Goal: Task Accomplishment & Management: Manage account settings

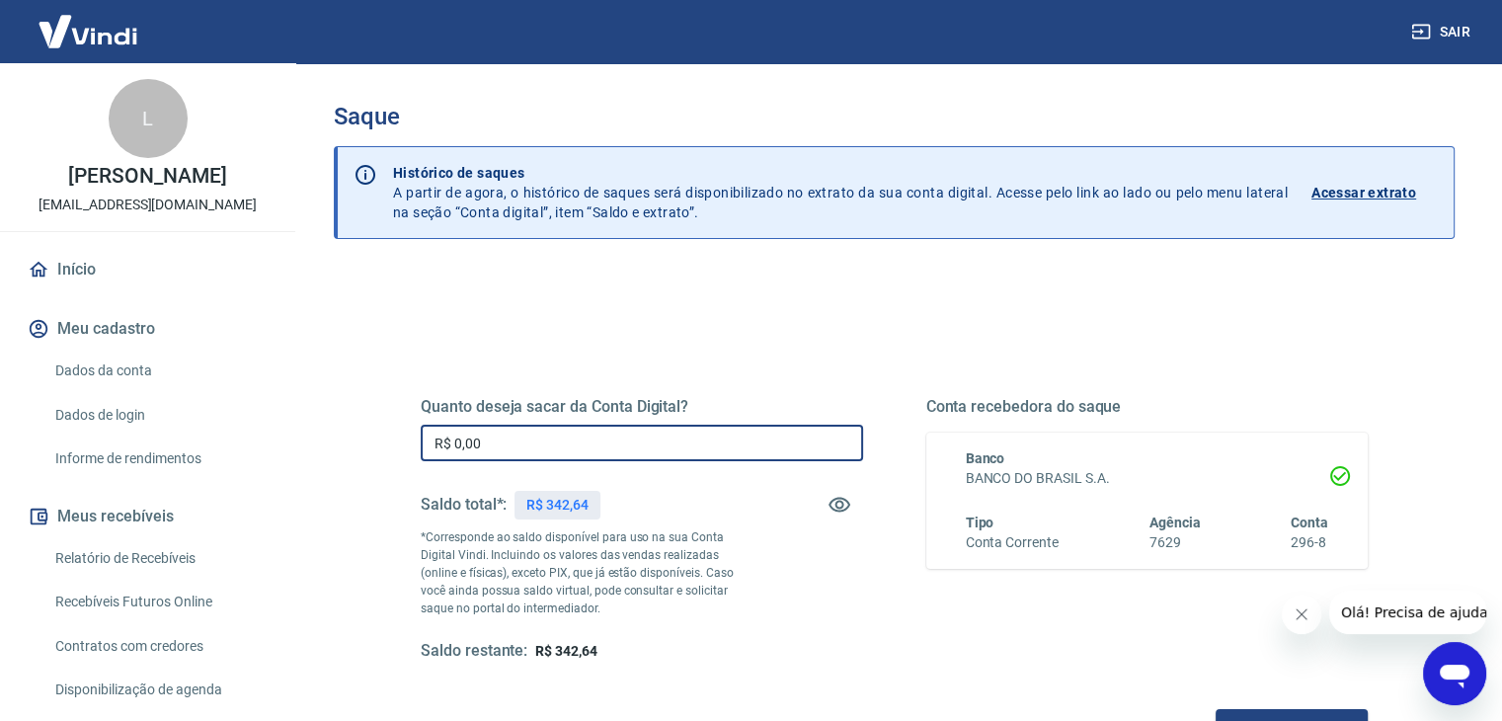
click at [595, 440] on input "R$ 0,00" at bounding box center [642, 443] width 442 height 37
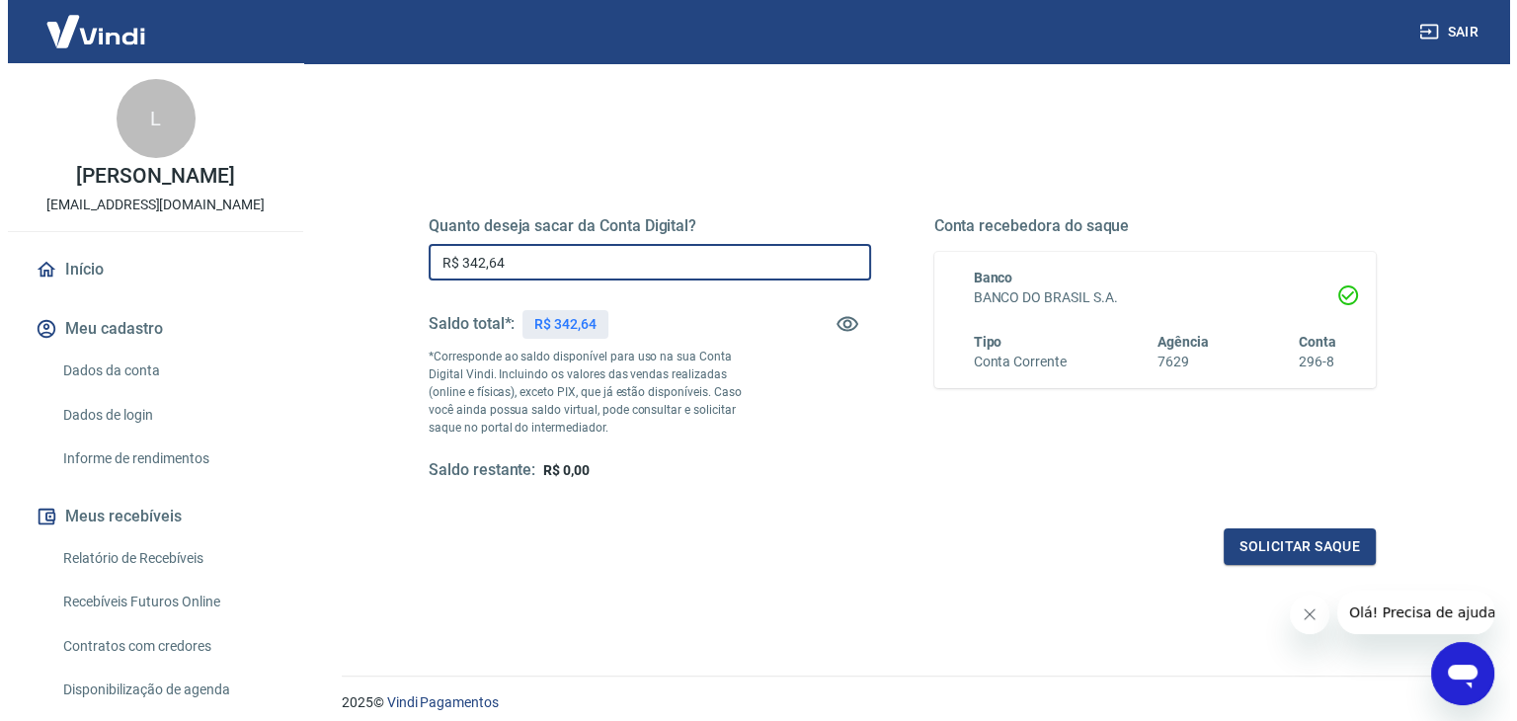
scroll to position [255, 0]
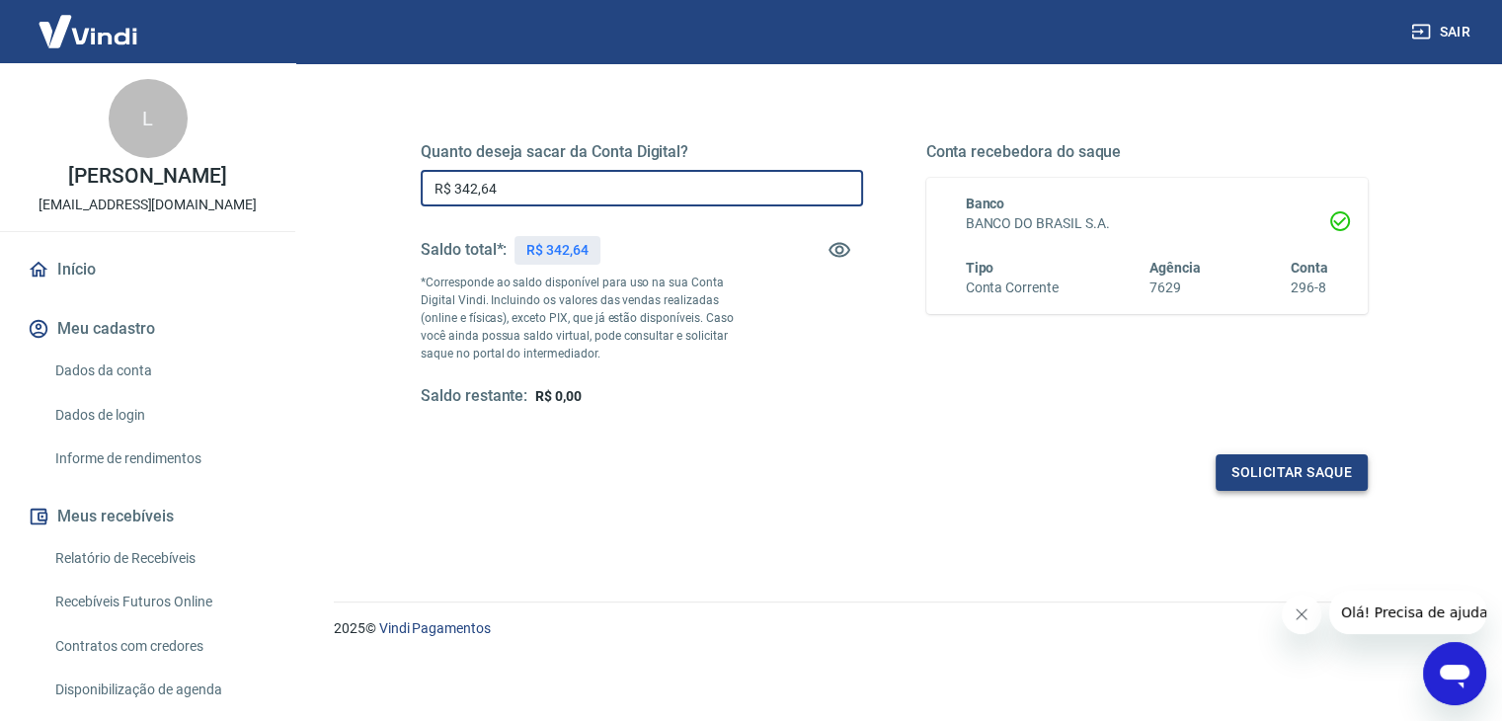
type input "R$ 342,64"
click at [1315, 468] on button "Solicitar saque" at bounding box center [1292, 472] width 152 height 37
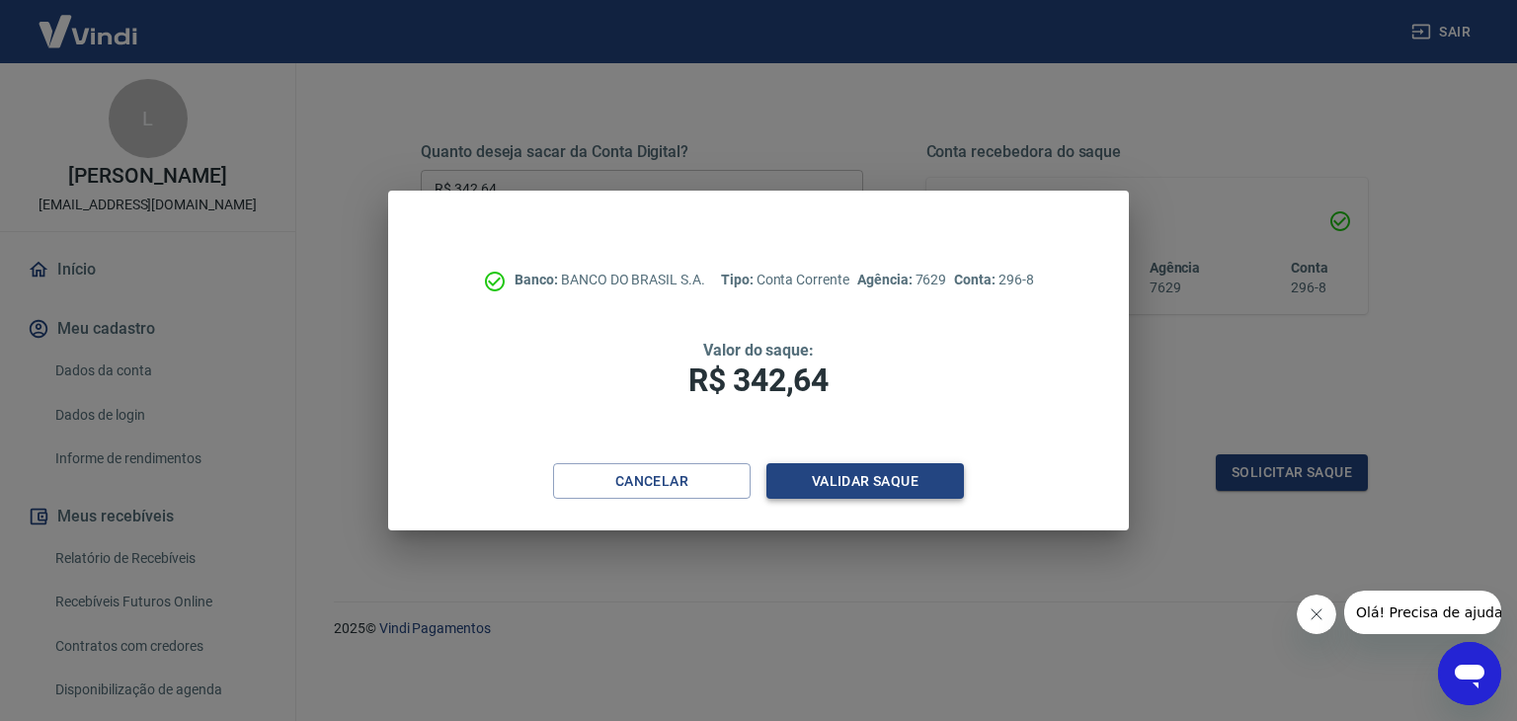
click at [928, 480] on button "Validar saque" at bounding box center [865, 481] width 198 height 37
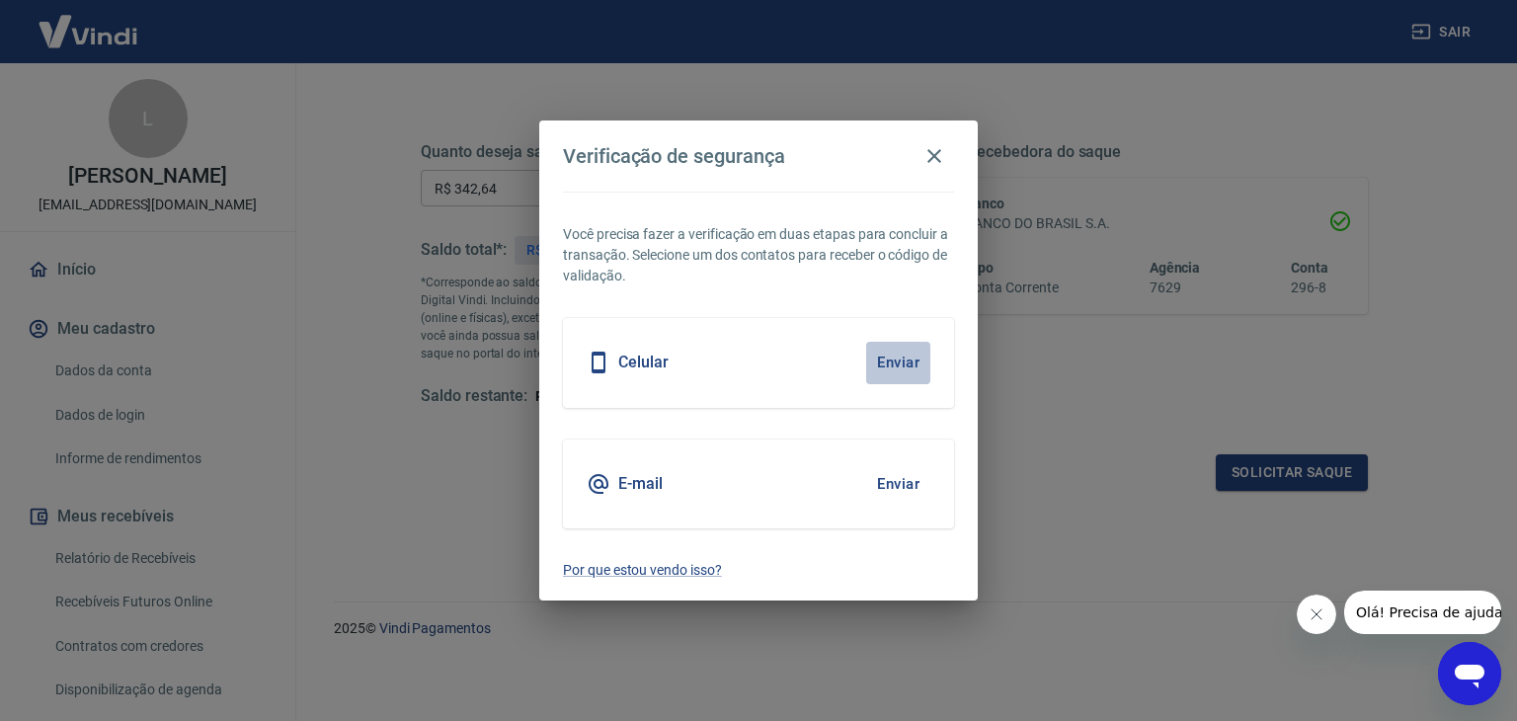
click at [922, 366] on button "Enviar" at bounding box center [898, 362] width 64 height 41
click at [898, 353] on button "Enviar" at bounding box center [898, 362] width 64 height 41
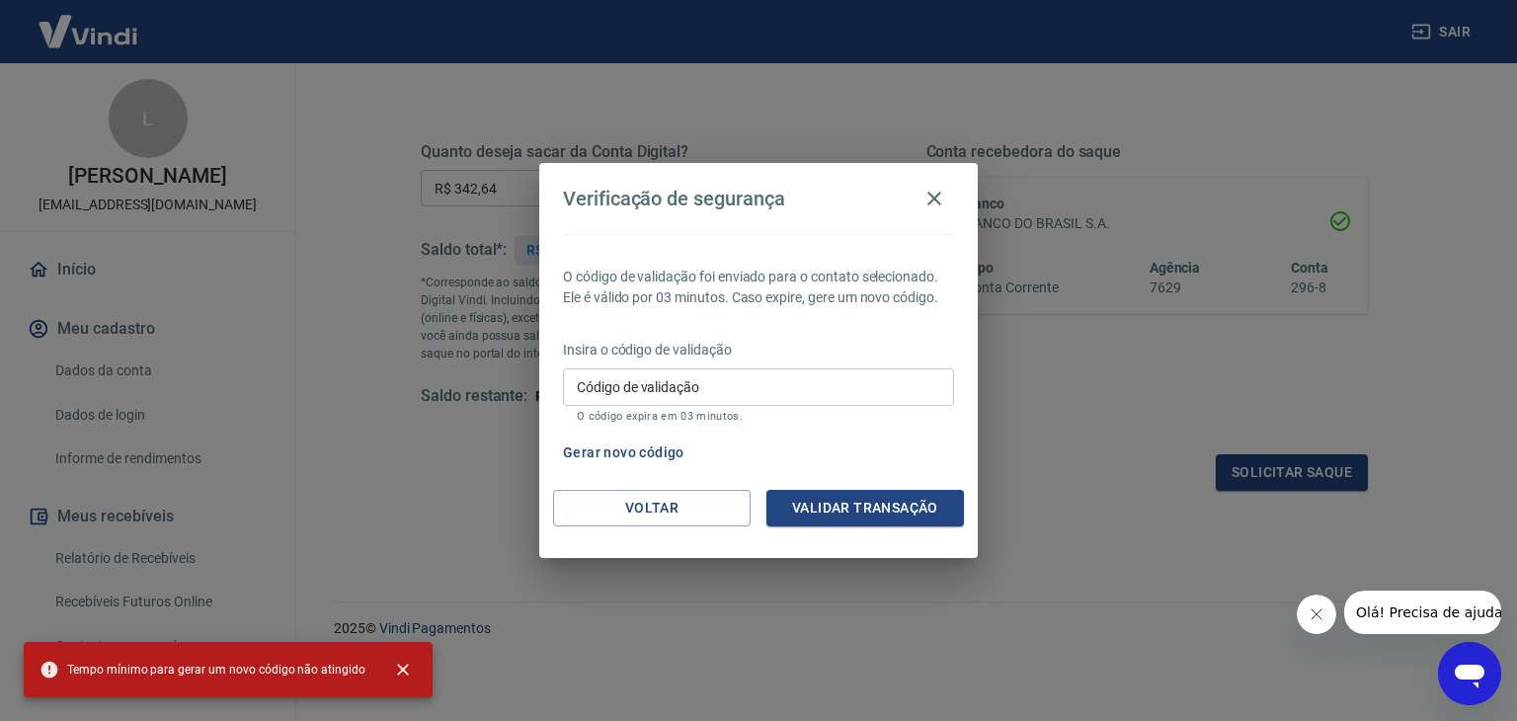
click at [691, 381] on input "Código de validação" at bounding box center [758, 386] width 391 height 37
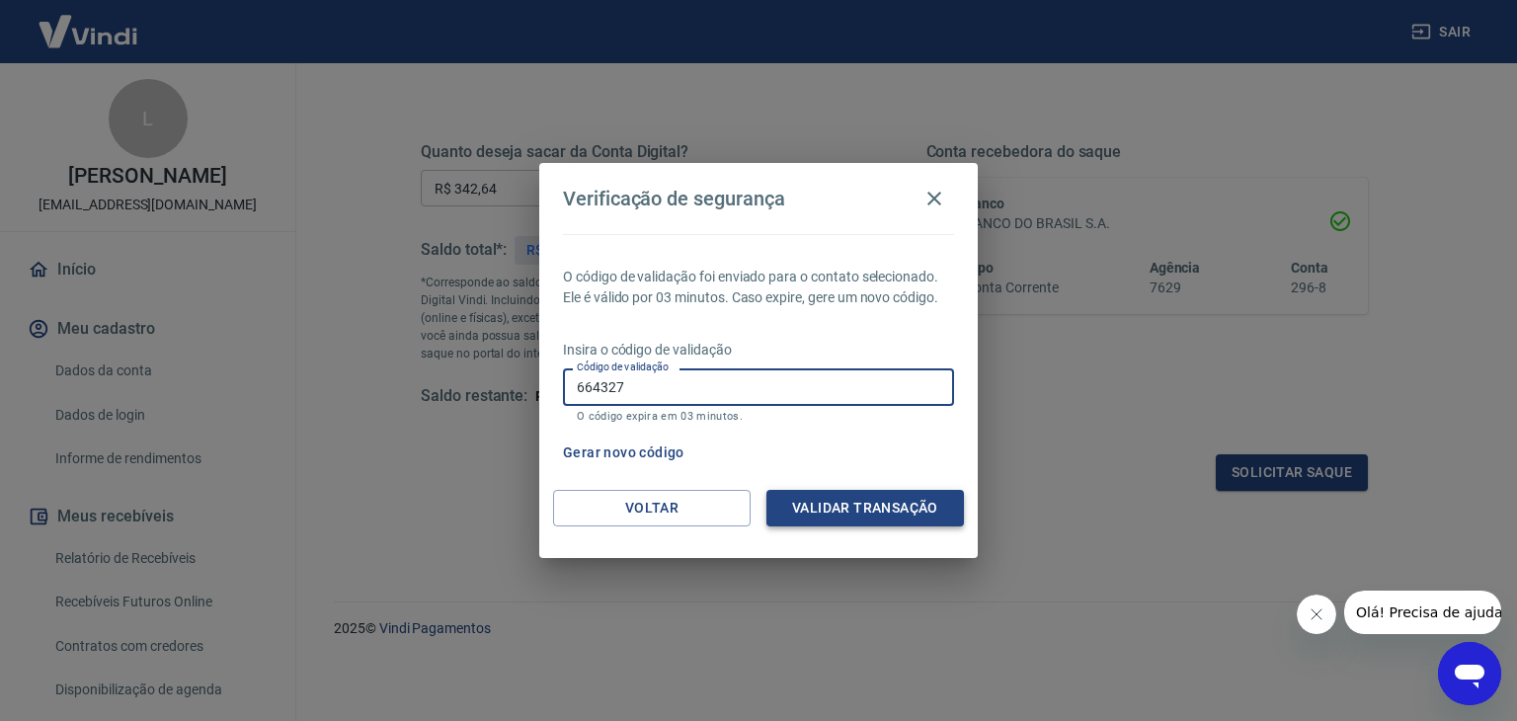
type input "664327"
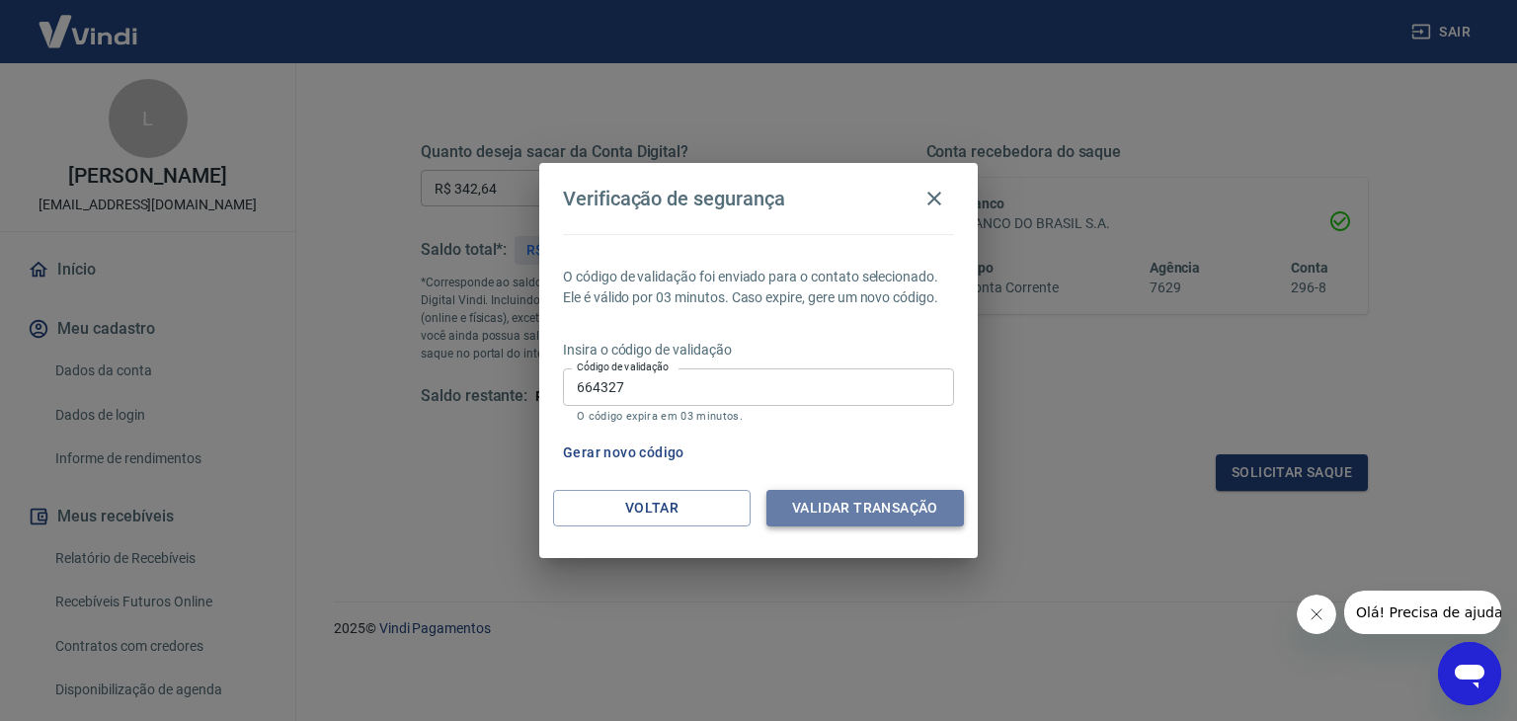
click at [873, 522] on button "Validar transação" at bounding box center [865, 508] width 198 height 37
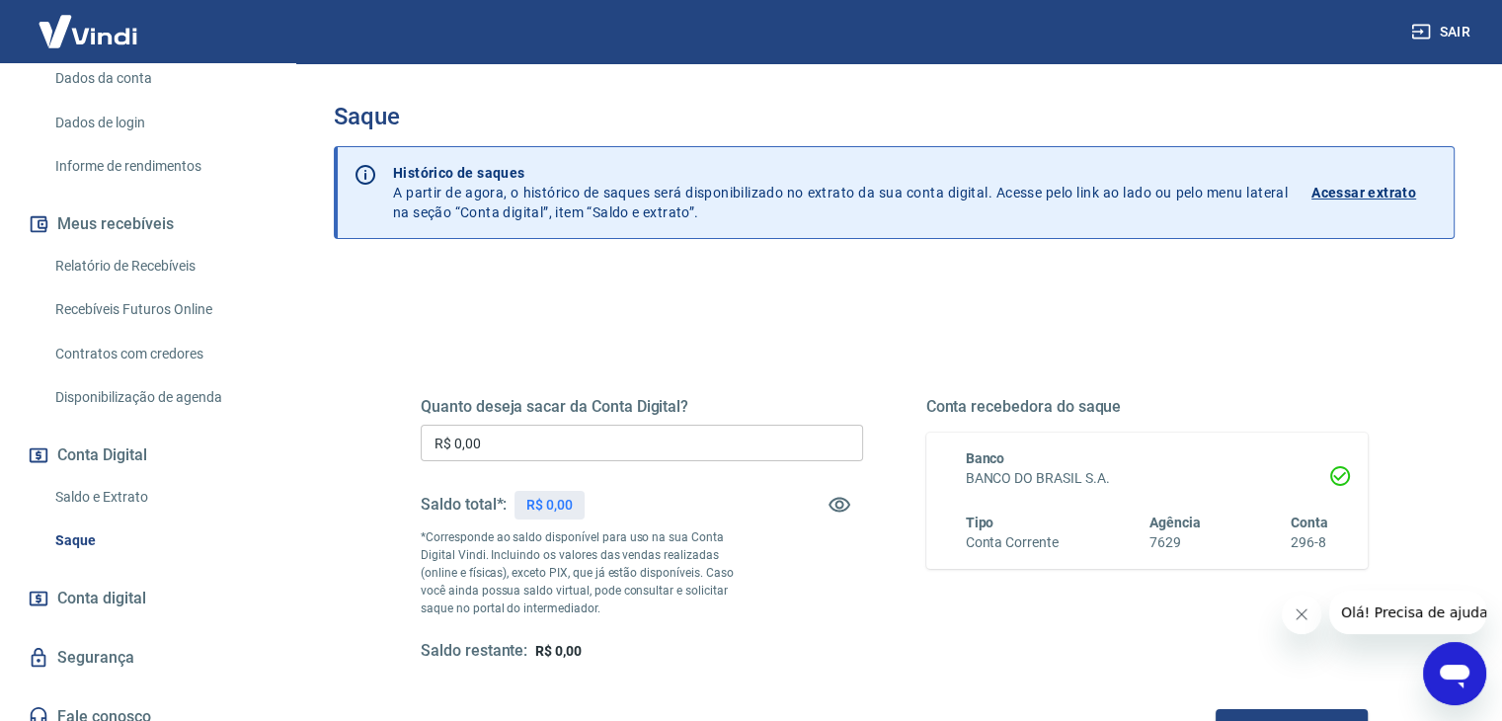
scroll to position [296, 0]
click at [140, 511] on link "Saldo e Extrato" at bounding box center [159, 493] width 224 height 40
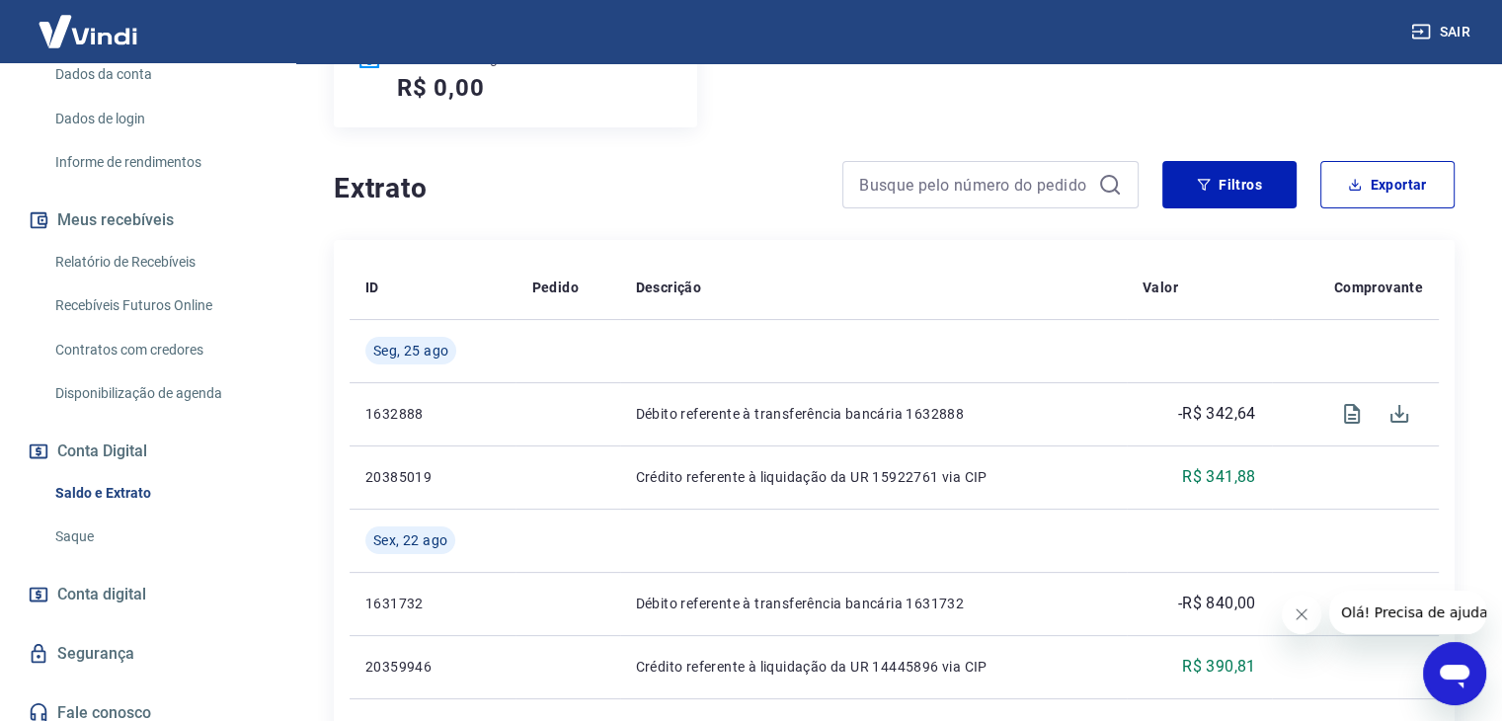
scroll to position [395, 0]
